Goal: Task Accomplishment & Management: Manage account settings

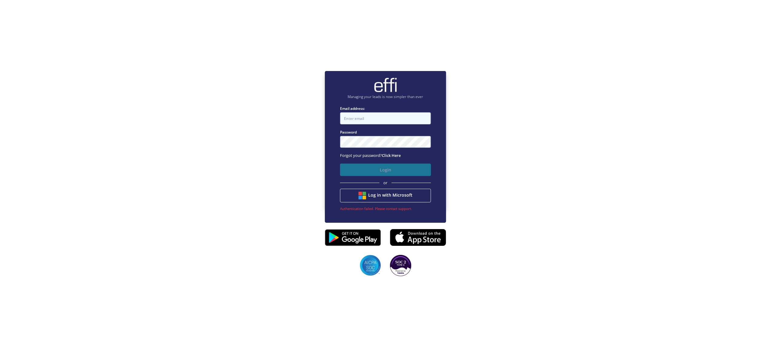
type input "george@thrivemortgages.com.au"
click at [370, 166] on button "Login" at bounding box center [385, 169] width 91 height 12
